Goal: Information Seeking & Learning: Learn about a topic

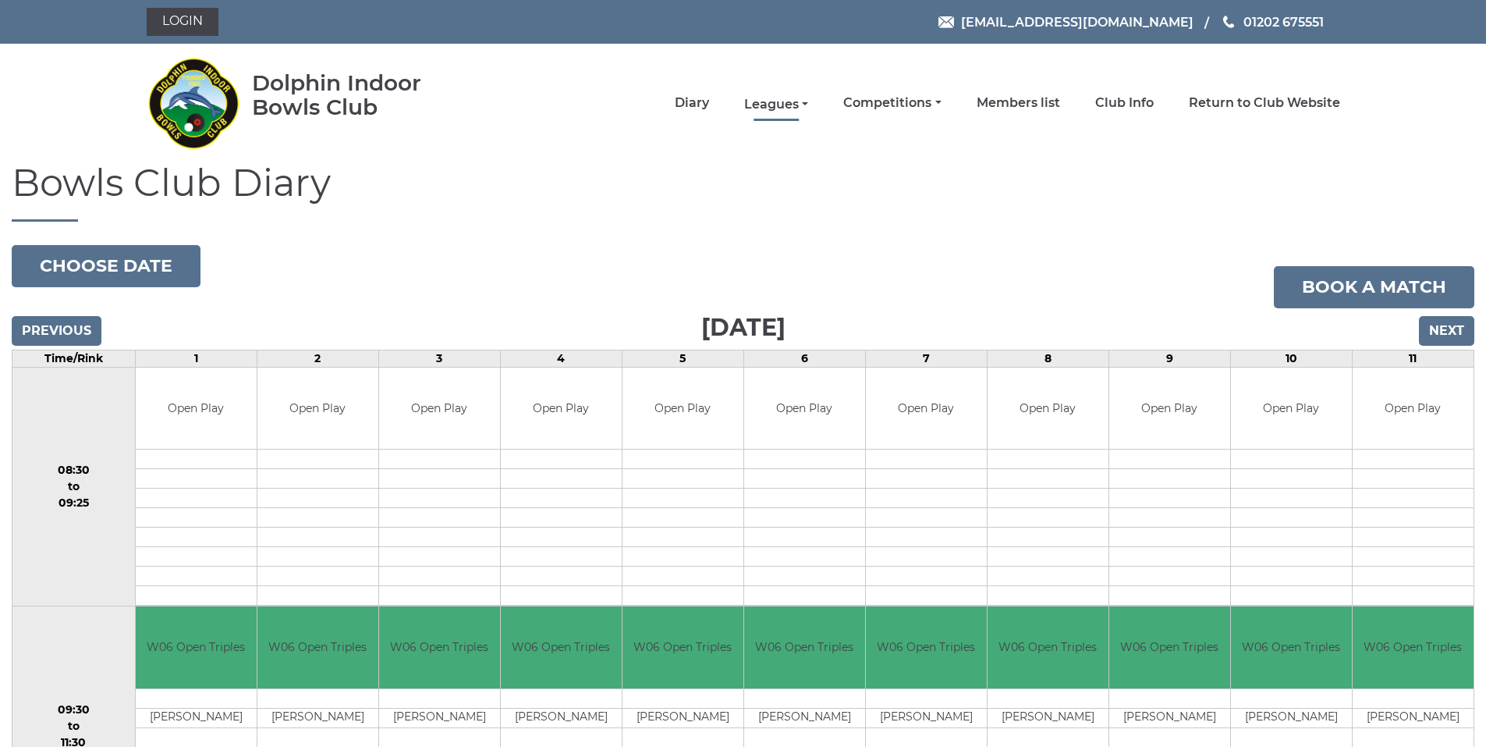
click at [795, 102] on link "Leagues" at bounding box center [776, 104] width 64 height 17
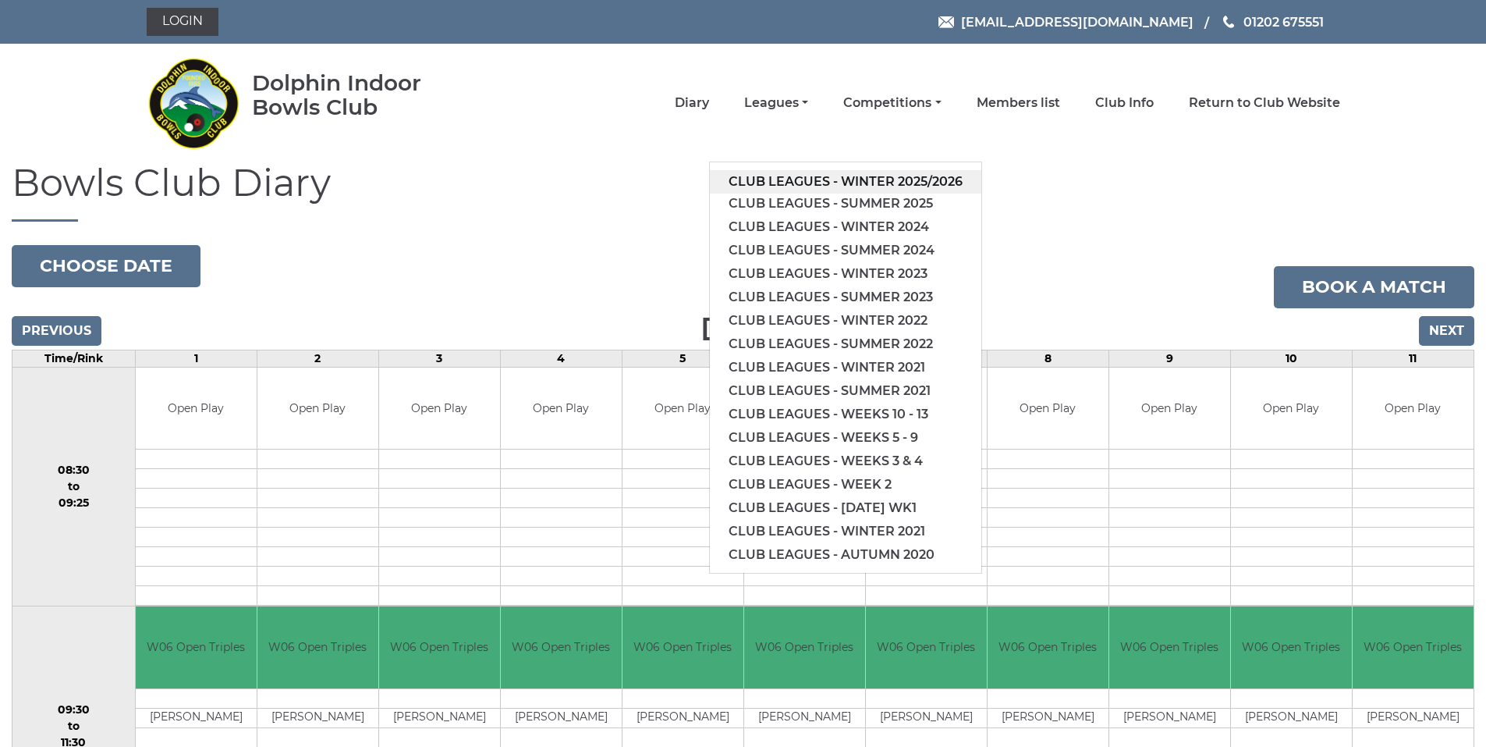
click at [846, 179] on link "Club leagues - Winter 2025/2026" at bounding box center [845, 181] width 271 height 23
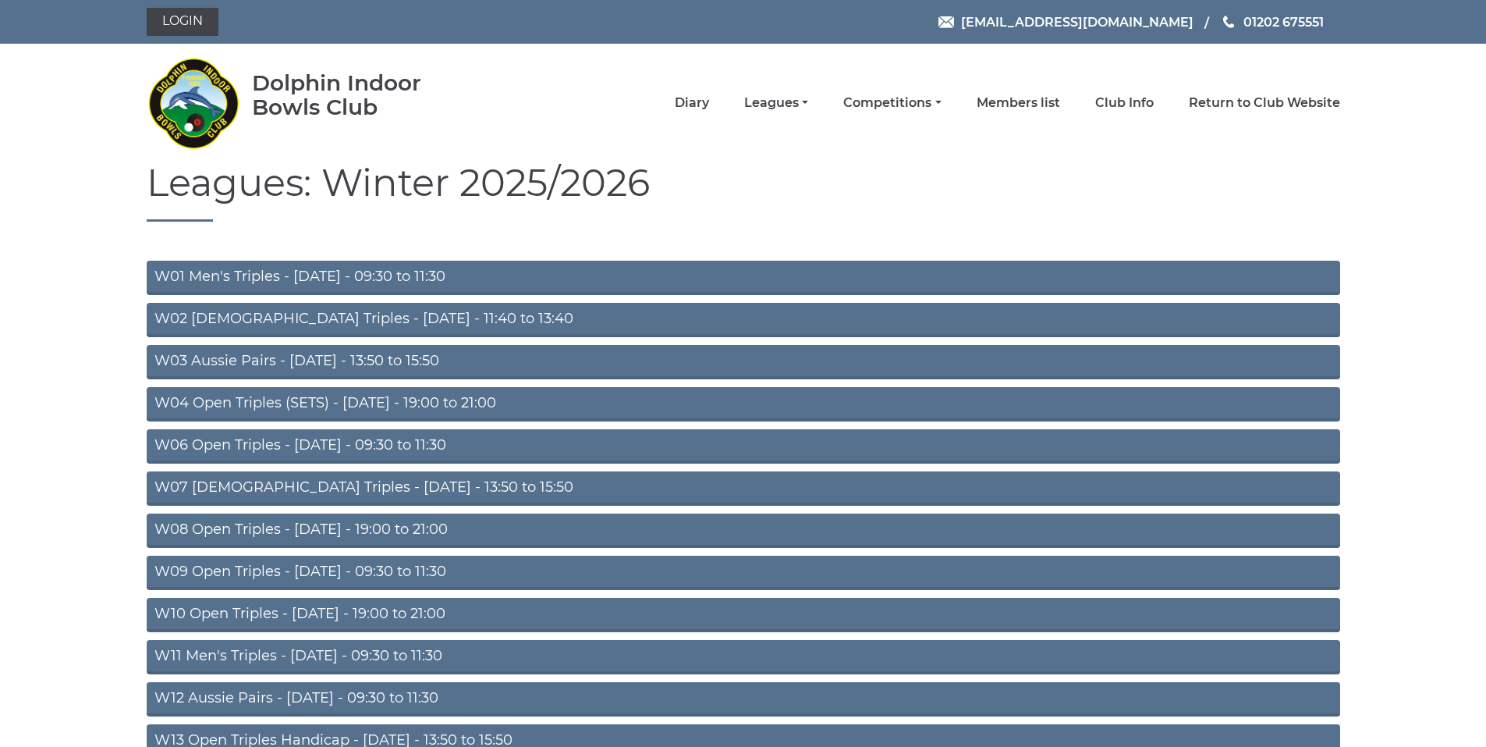
click at [391, 443] on link "W06 Open Triples - [DATE] - 09:30 to 11:30" at bounding box center [744, 446] width 1194 height 34
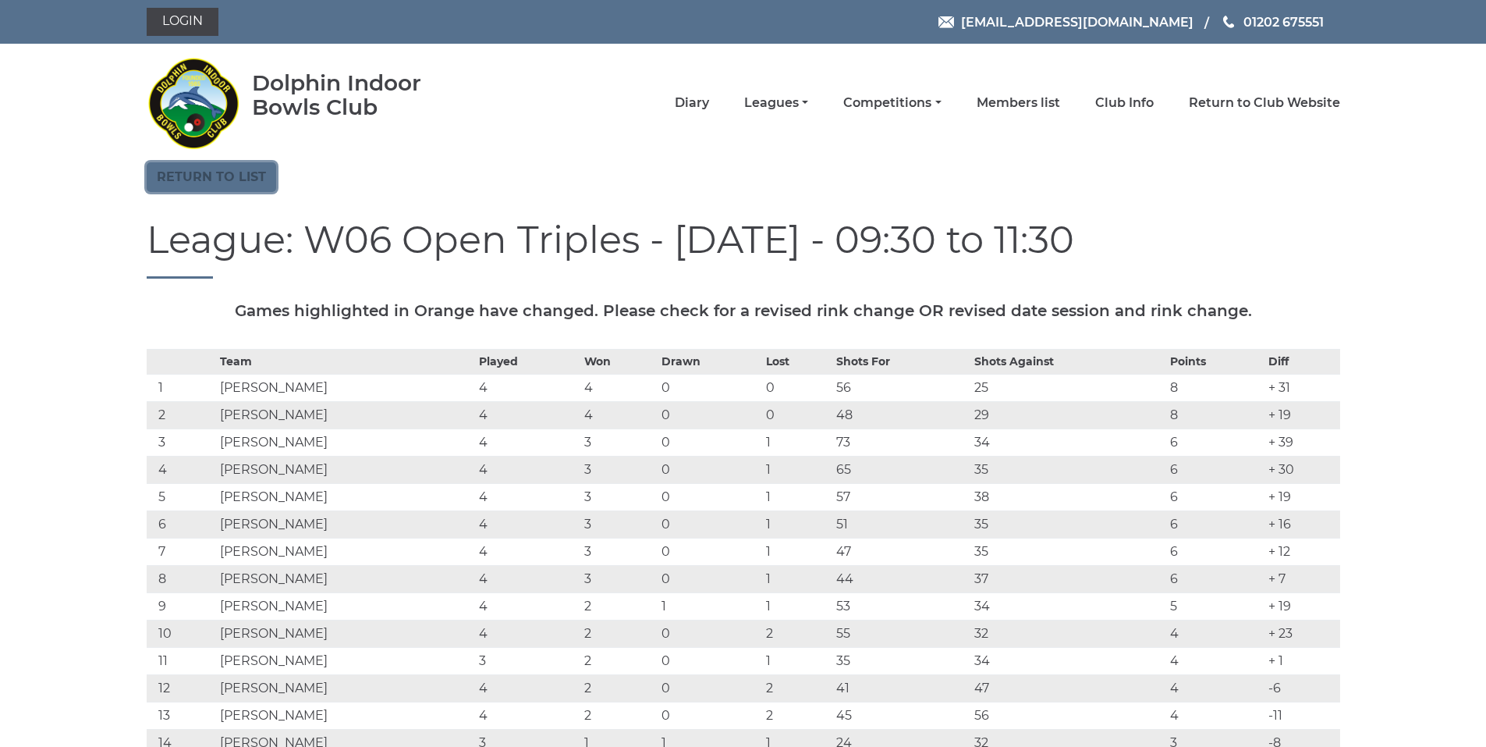
click at [183, 171] on link "Return to list" at bounding box center [211, 177] width 129 height 30
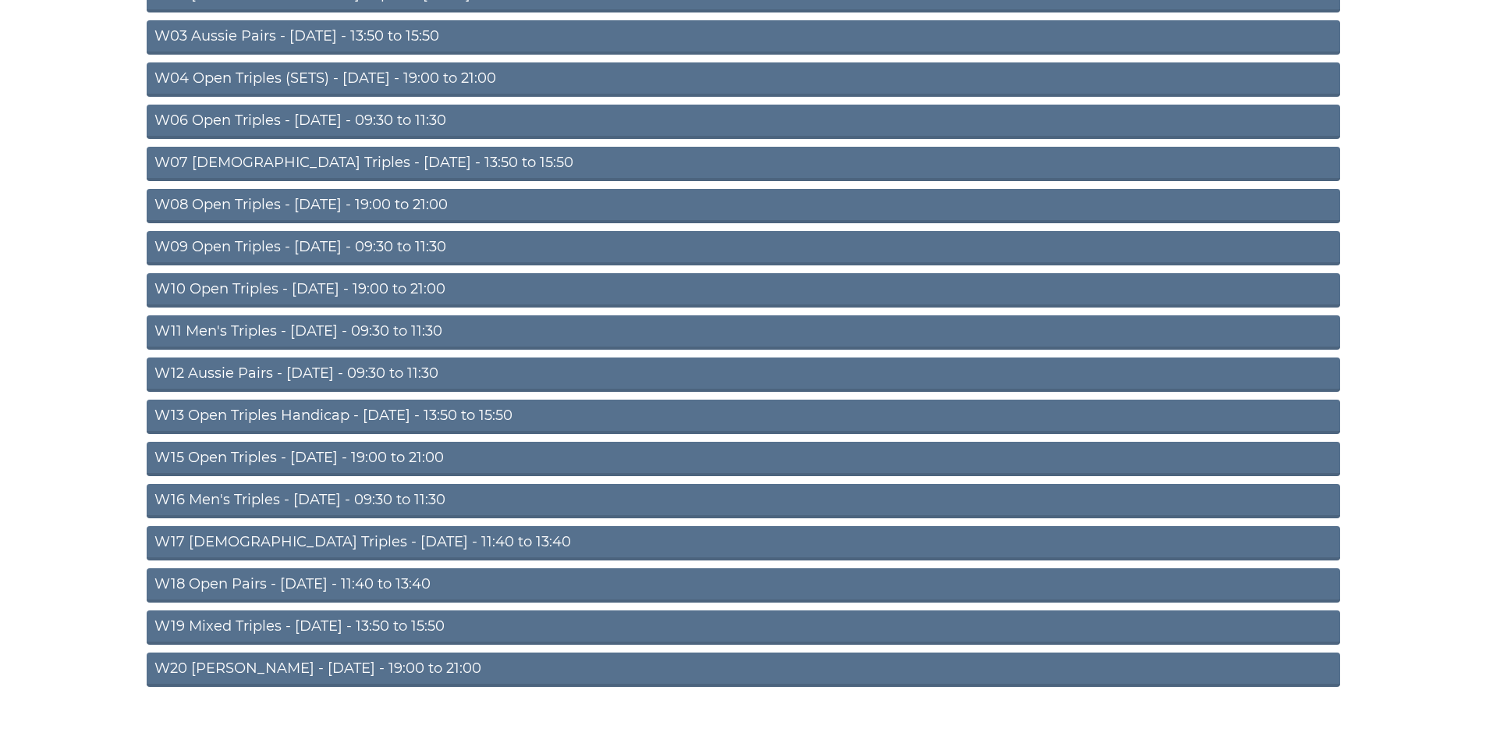
scroll to position [342, 0]
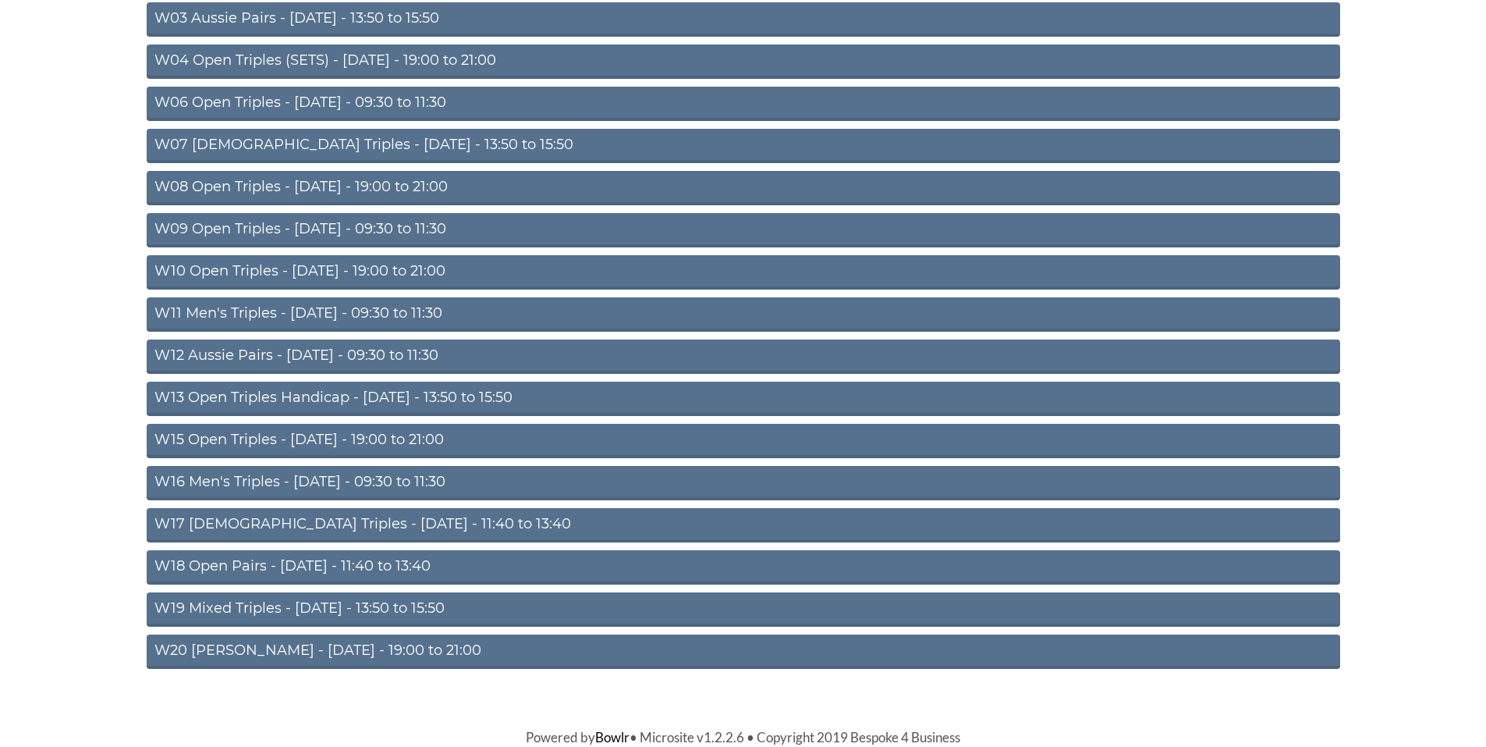
click at [272, 569] on link "W18 Open Pairs - [DATE] - 11:40 to 13:40" at bounding box center [744, 567] width 1194 height 34
